Goal: Find specific page/section: Find specific page/section

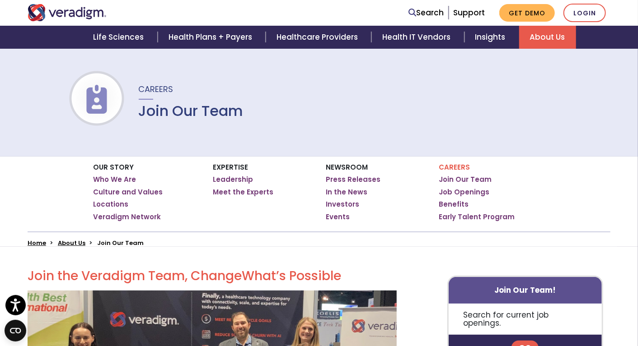
scroll to position [90, 0]
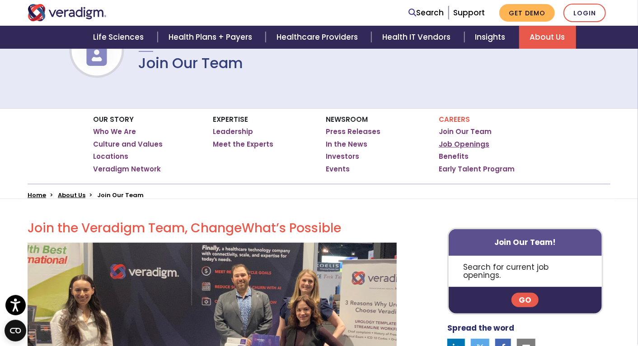
click at [464, 146] on link "Job Openings" at bounding box center [463, 144] width 51 height 9
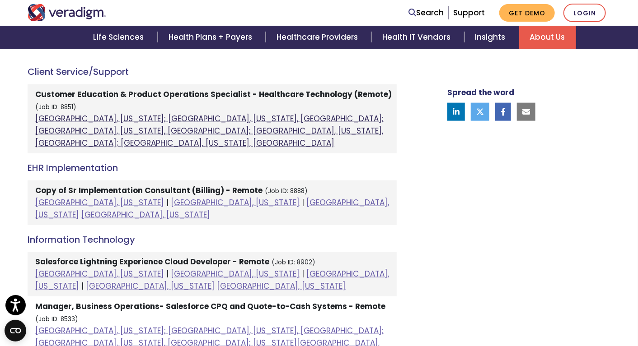
scroll to position [542, 0]
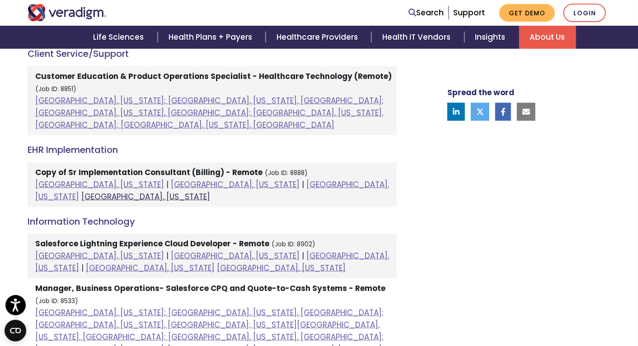
click at [210, 191] on link "[GEOGRAPHIC_DATA], [US_STATE]" at bounding box center [145, 196] width 129 height 11
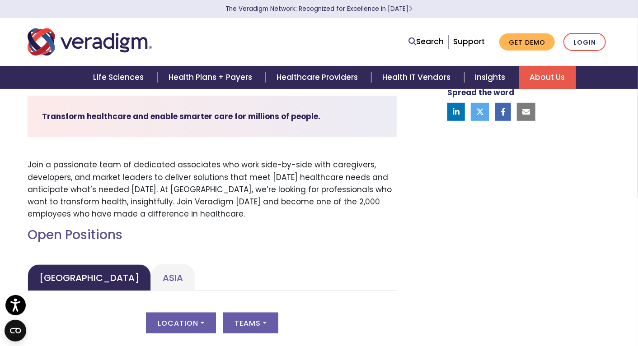
scroll to position [0, 0]
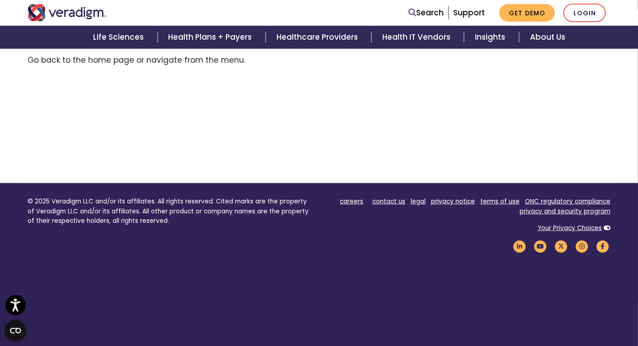
scroll to position [135, 0]
